Goal: Information Seeking & Learning: Learn about a topic

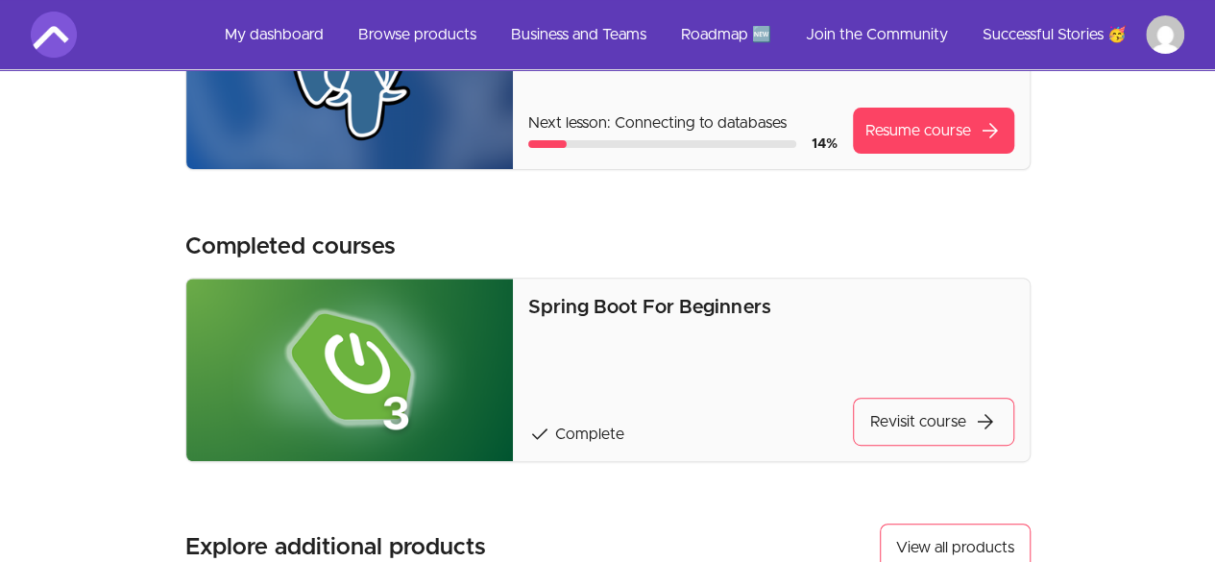
scroll to position [194, 0]
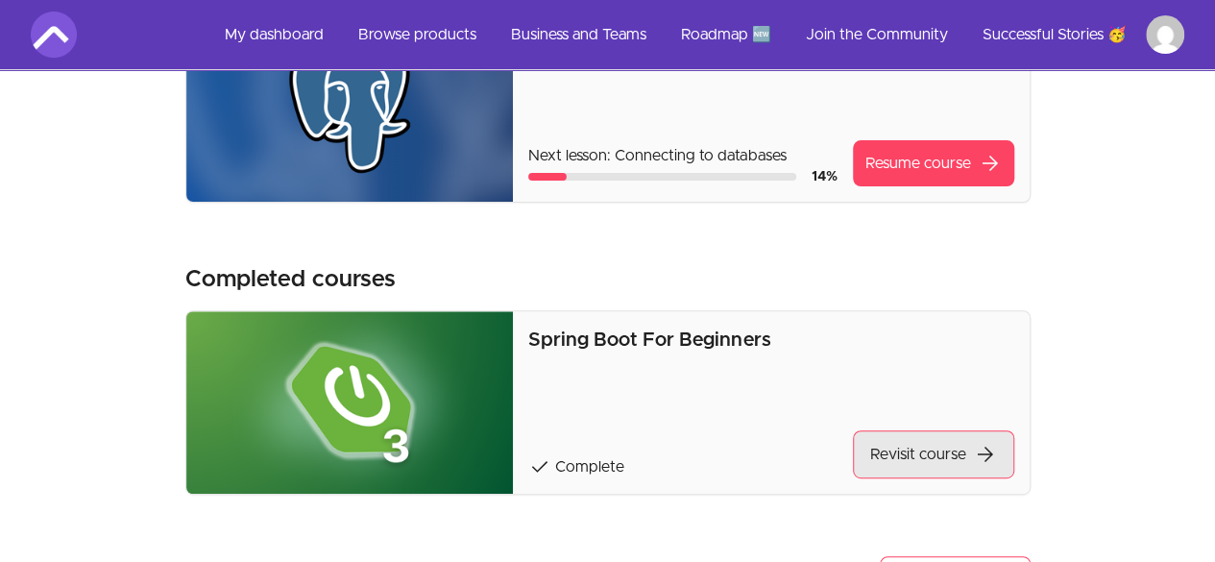
click at [910, 447] on link "Revisit course arrow_forward" at bounding box center [933, 454] width 161 height 48
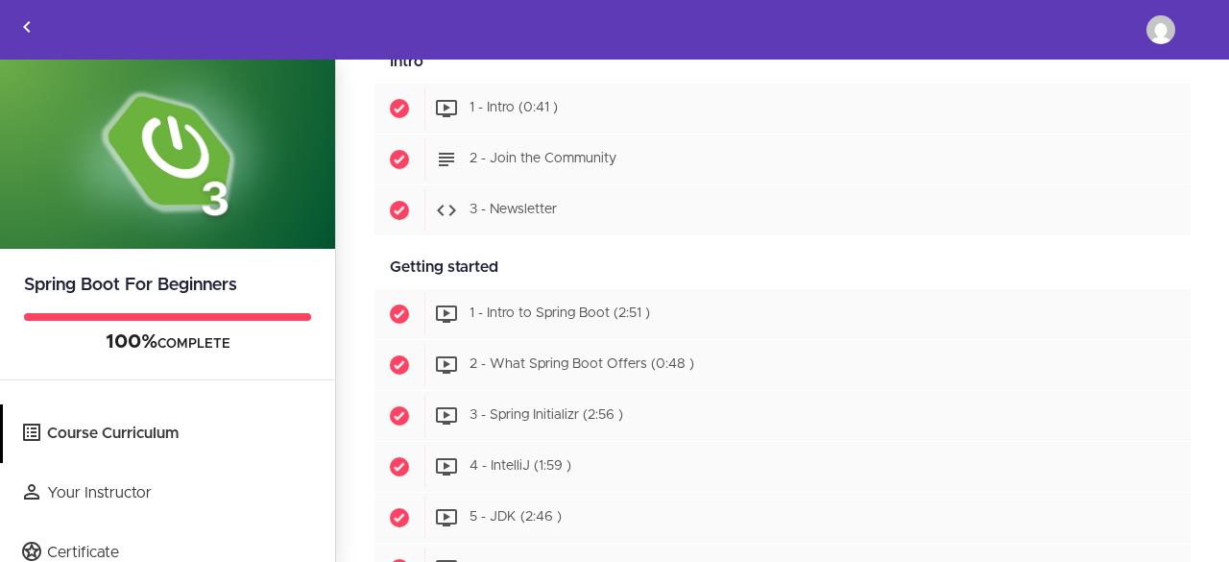
scroll to position [288, 0]
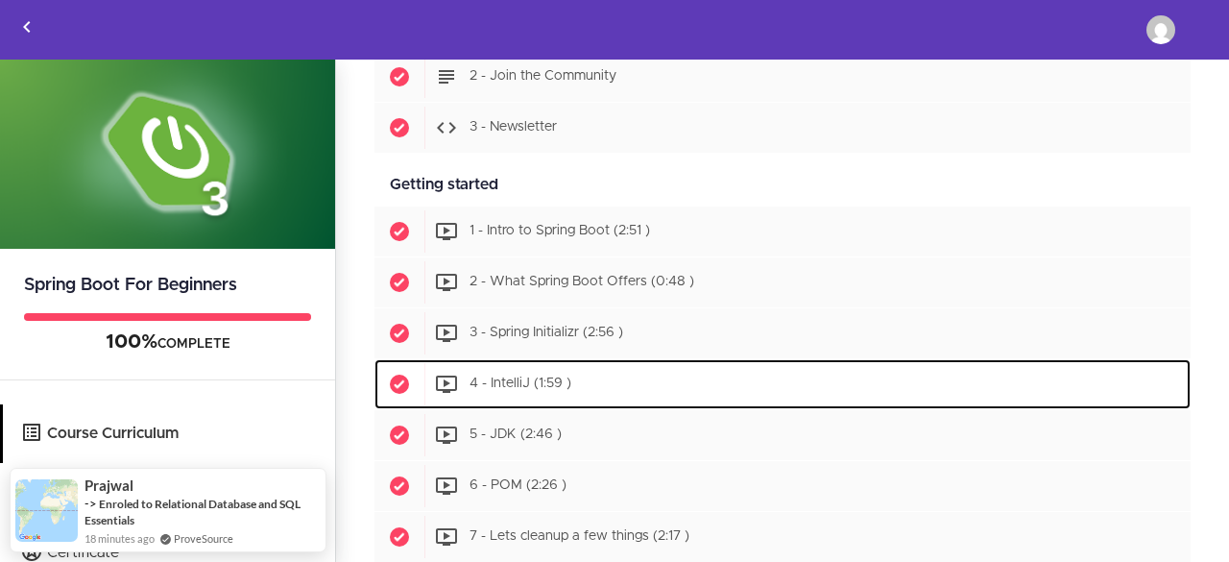
click at [509, 377] on span "4 - IntelliJ (1:59 )" at bounding box center [521, 383] width 102 height 13
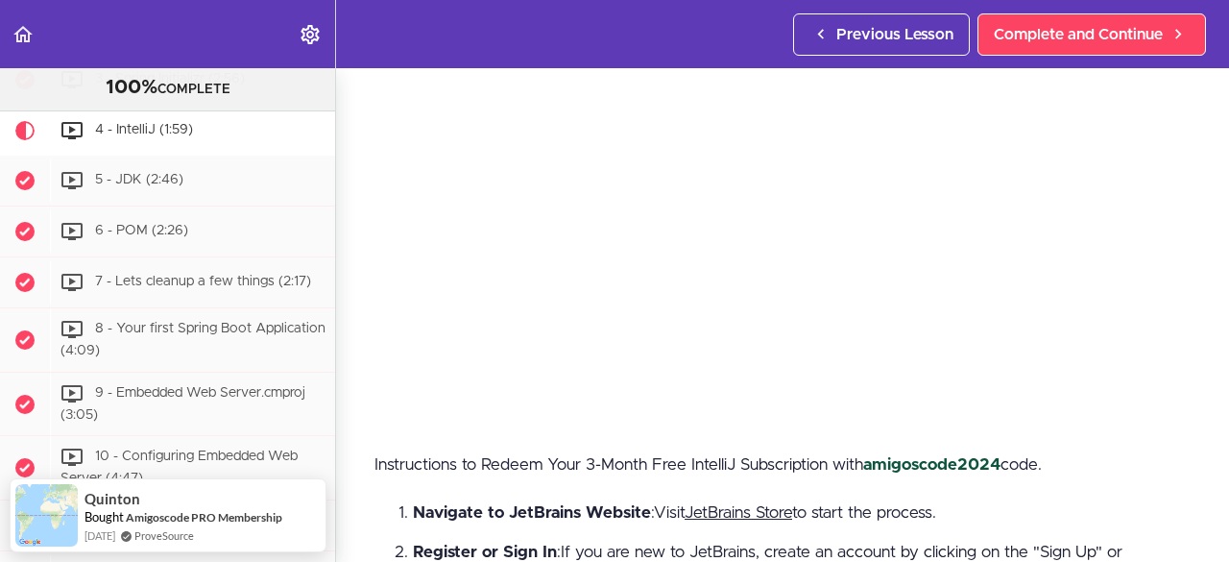
scroll to position [96, 0]
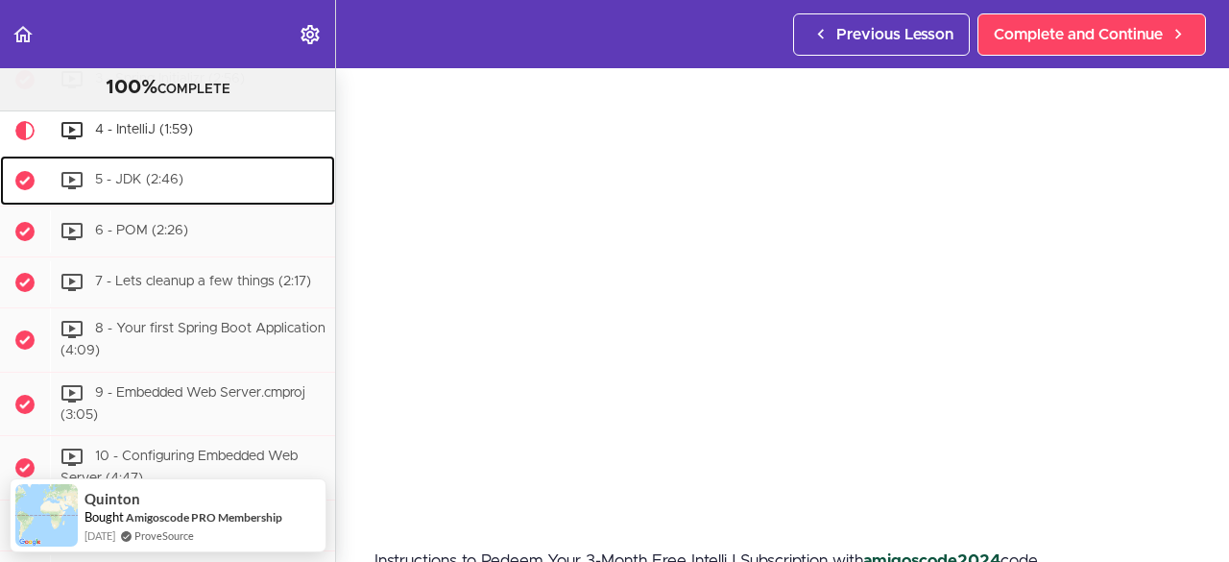
click at [176, 184] on span "5 - JDK (2:46)" at bounding box center [139, 179] width 88 height 13
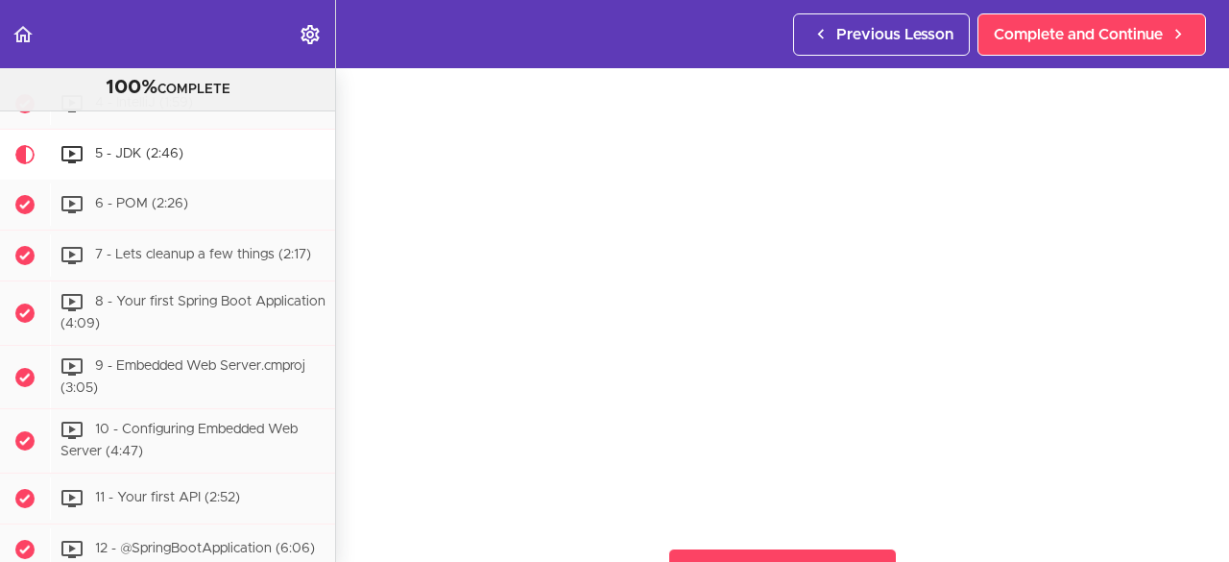
scroll to position [192, 0]
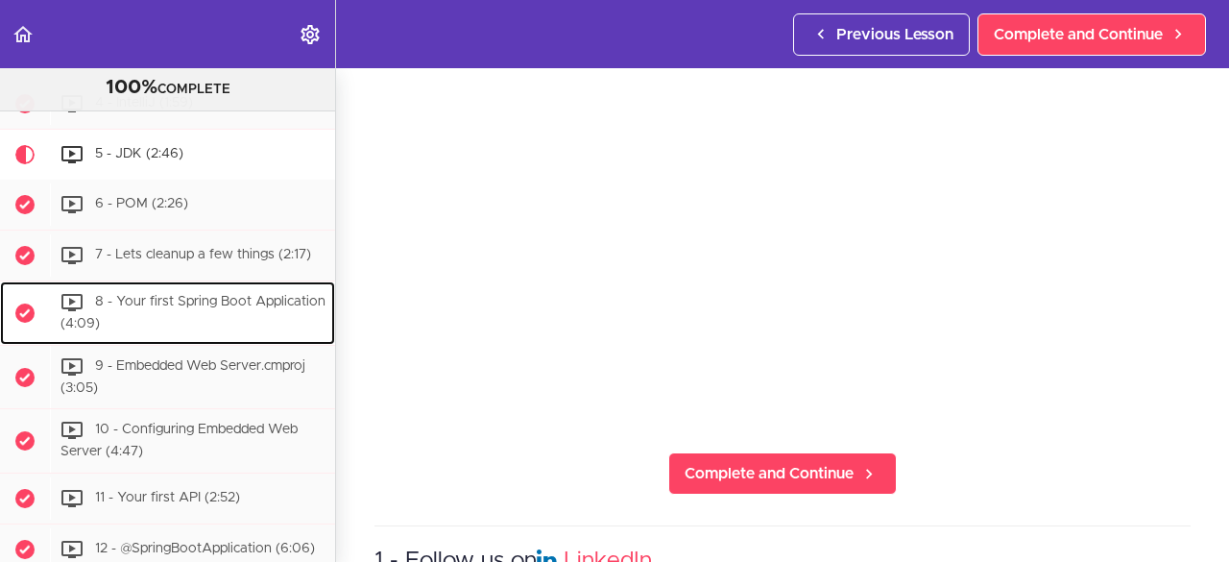
click at [167, 316] on span "8 - Your first Spring Boot Application (4:09)" at bounding box center [193, 313] width 265 height 36
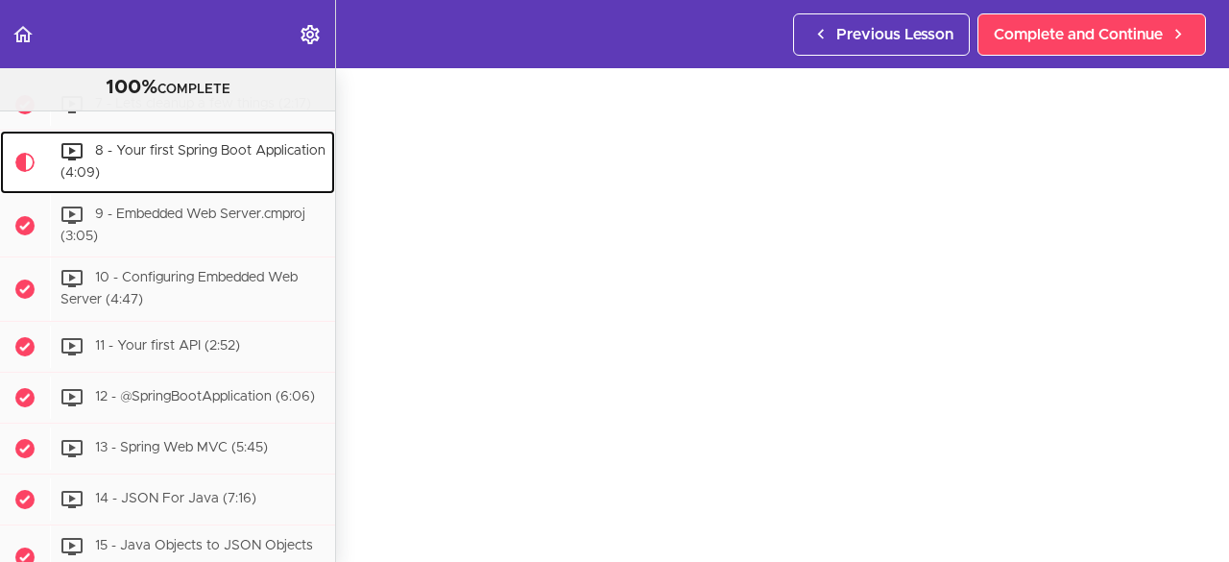
scroll to position [29, 0]
